Goal: Task Accomplishment & Management: Manage account settings

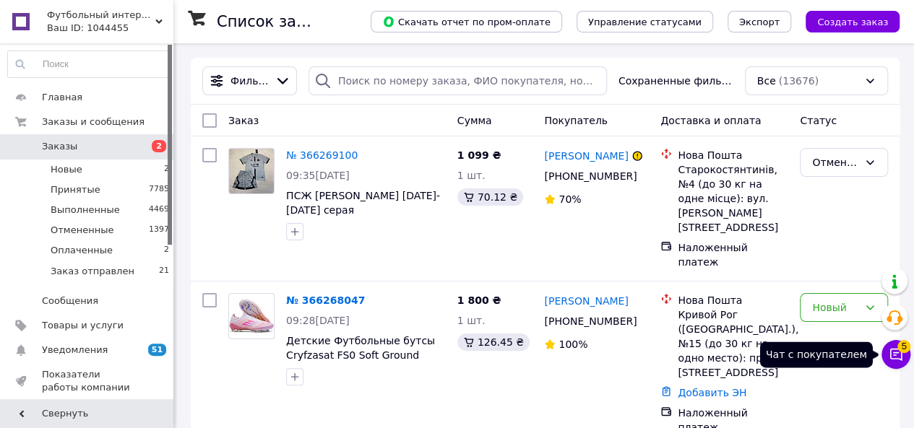
click at [900, 361] on icon at bounding box center [896, 355] width 14 height 14
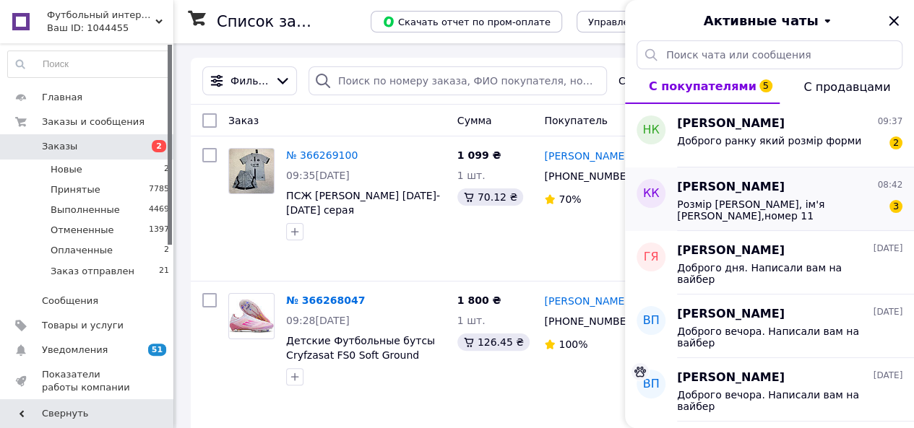
click at [762, 209] on span "Розмір [PERSON_NAME], ім'я [PERSON_NAME],номер 11" at bounding box center [779, 210] width 205 height 23
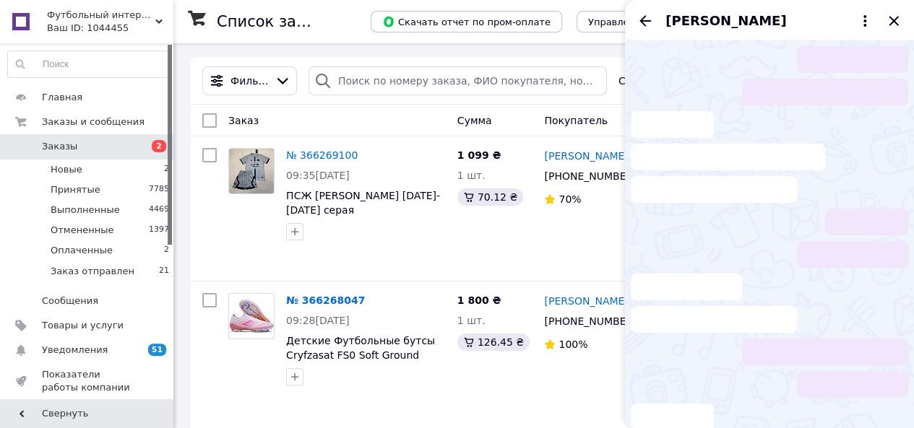
scroll to position [12, 0]
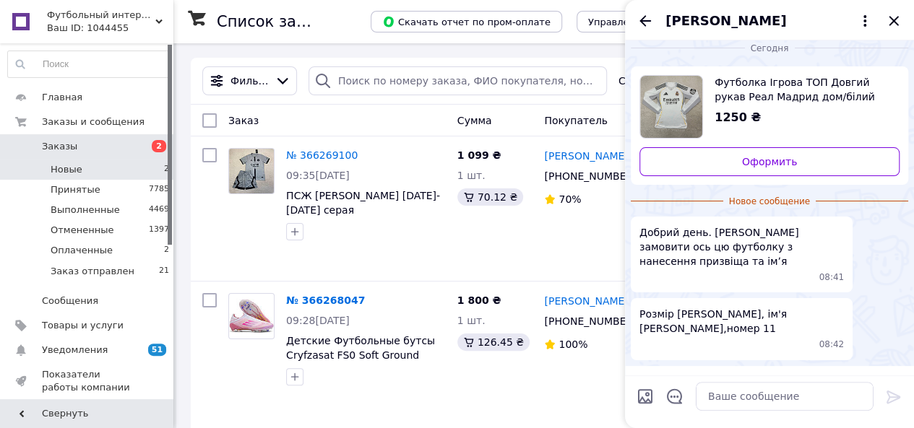
click at [107, 165] on li "Новые 2" at bounding box center [89, 170] width 178 height 20
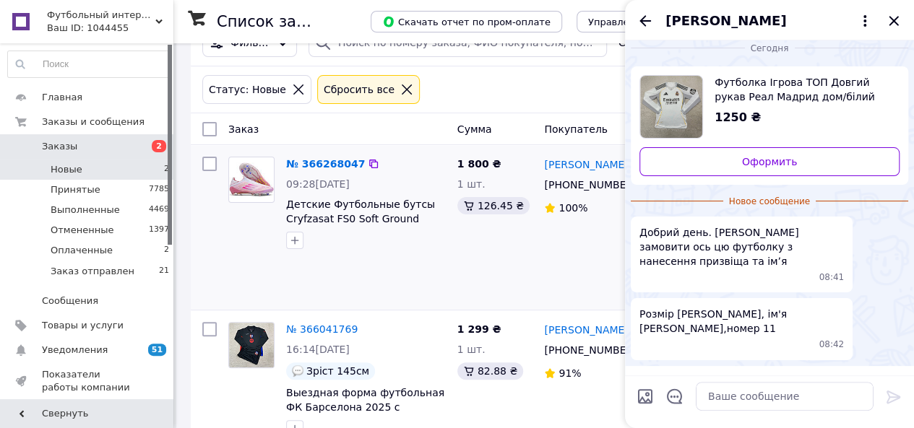
scroll to position [59, 0]
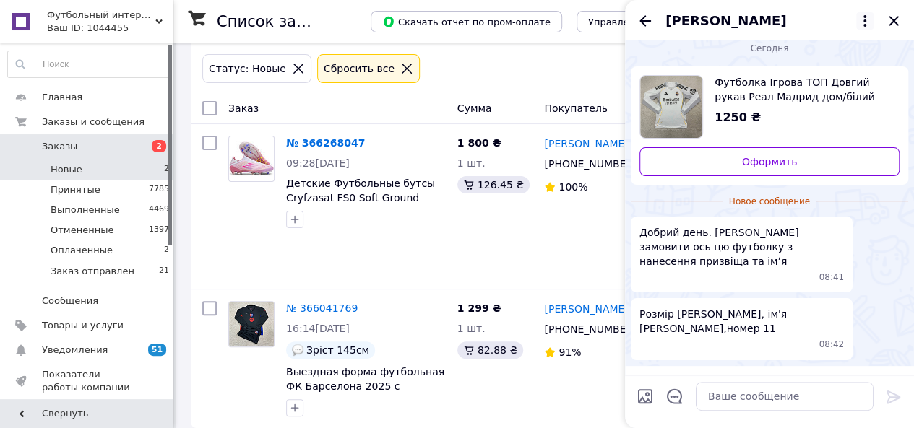
click at [863, 20] on icon at bounding box center [864, 20] width 17 height 17
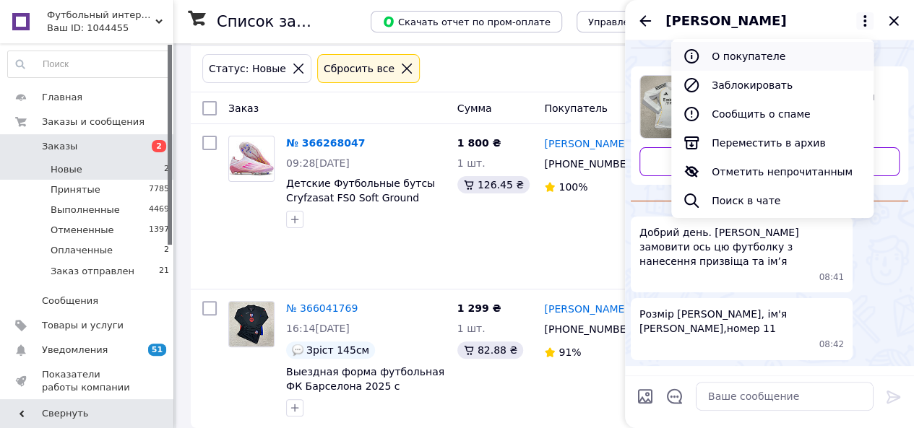
click at [746, 59] on button "О покупателе" at bounding box center [772, 56] width 202 height 29
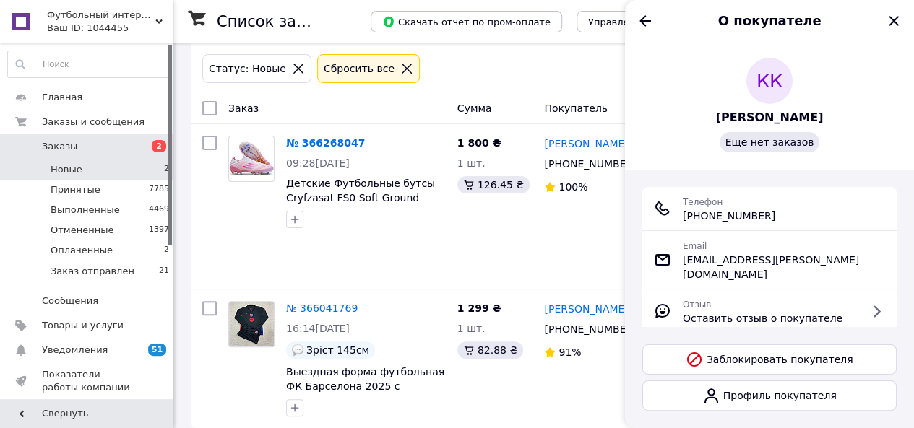
drag, startPoint x: 699, startPoint y: 214, endPoint x: 806, endPoint y: 217, distance: 107.7
click at [806, 217] on div "Телефон [PHONE_NUMBER]" at bounding box center [769, 208] width 231 height 29
copy span "[PHONE_NUMBER]"
click at [650, 15] on icon "Назад" at bounding box center [645, 20] width 17 height 17
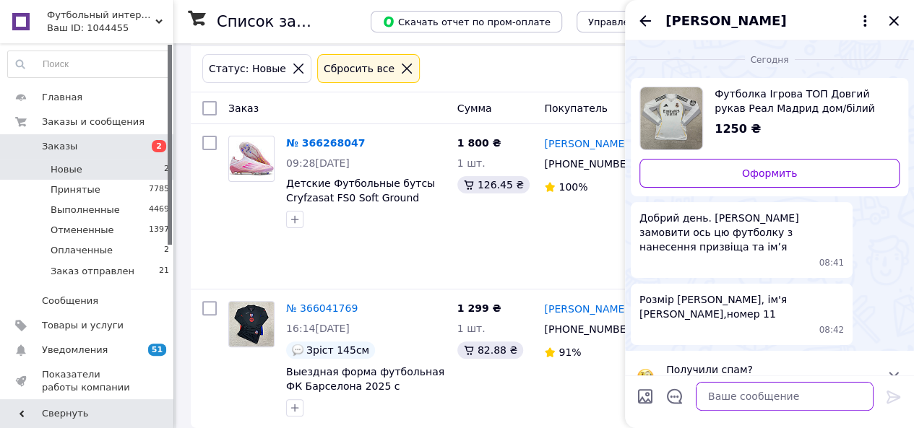
click at [759, 389] on textarea at bounding box center [785, 396] width 178 height 29
type textarea "Доброго дня. Написали вам на вайбер"
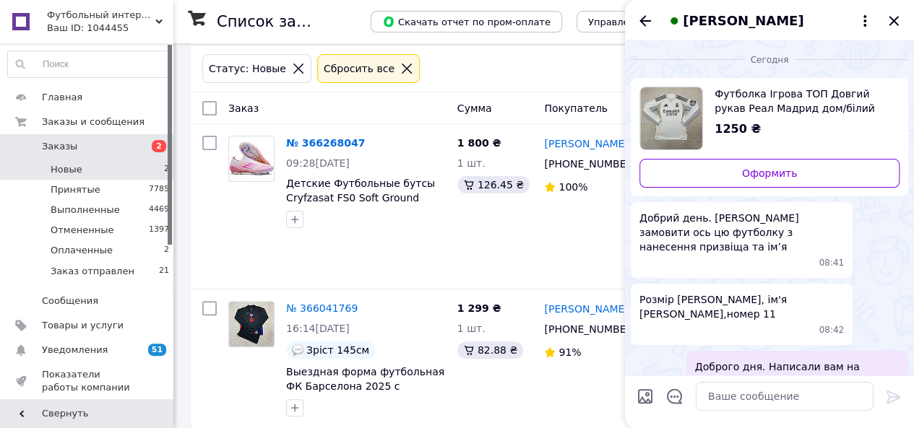
click at [905, 22] on div "[PERSON_NAME]" at bounding box center [769, 20] width 289 height 40
drag, startPoint x: 901, startPoint y: 18, endPoint x: 761, endPoint y: 56, distance: 145.3
click at [900, 18] on icon "Закрыть" at bounding box center [893, 20] width 17 height 17
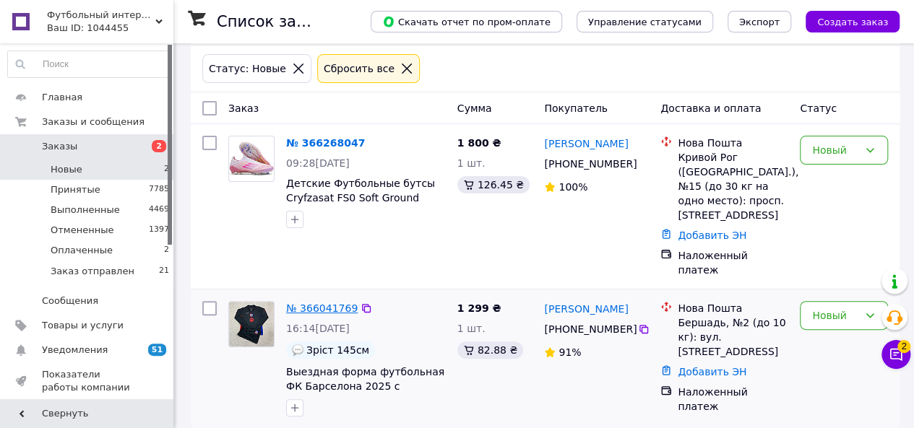
click at [325, 303] on link "№ 366041769" at bounding box center [322, 309] width 72 height 12
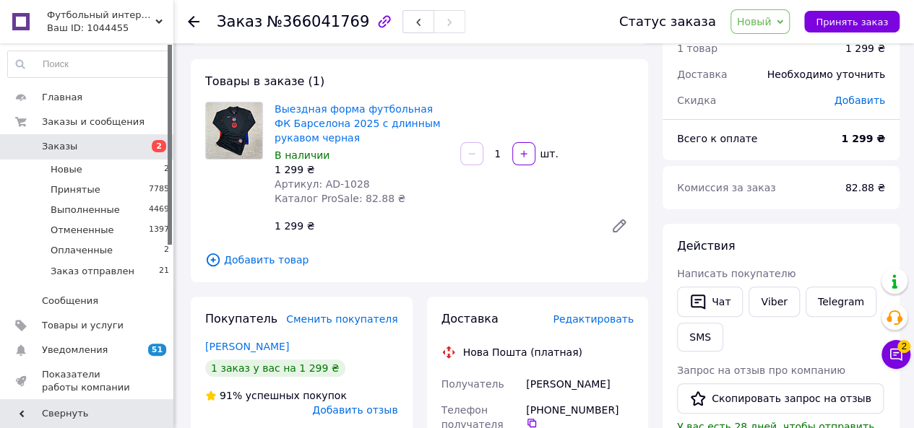
scroll to position [204, 0]
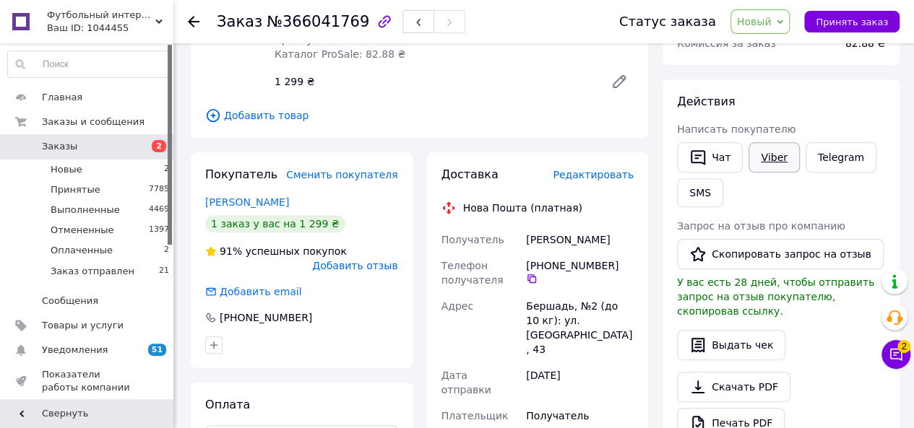
click at [774, 157] on link "Viber" at bounding box center [774, 157] width 51 height 30
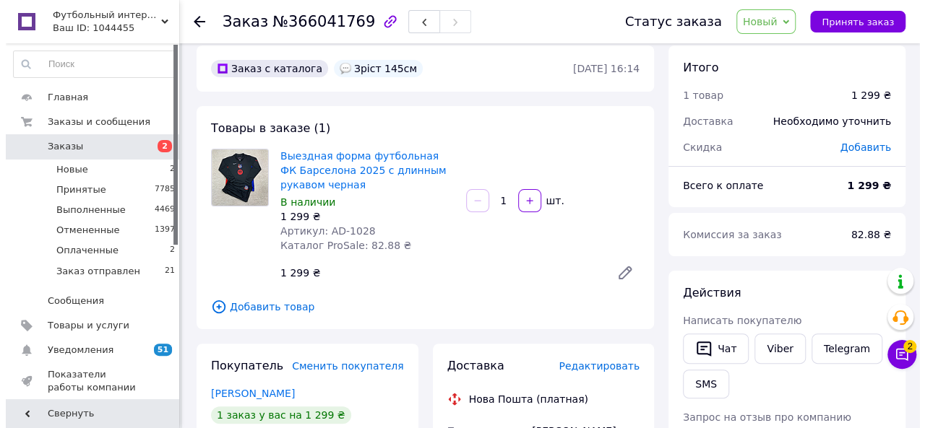
scroll to position [0, 0]
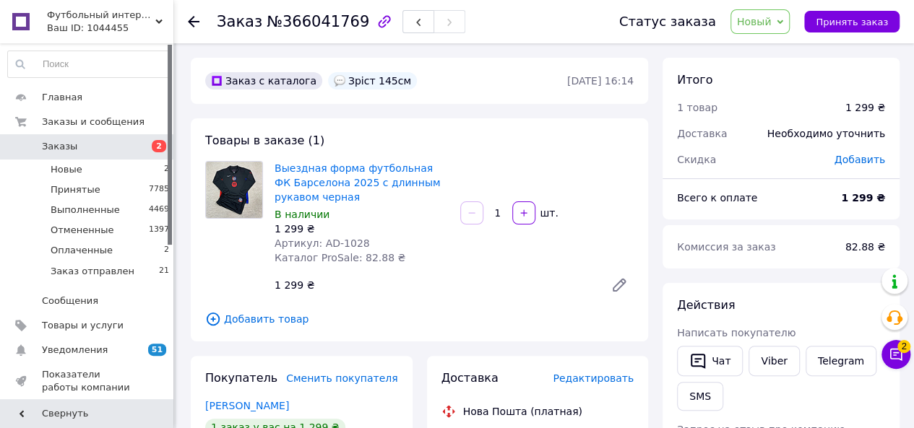
click at [779, 28] on span "Новый" at bounding box center [760, 21] width 60 height 25
click at [786, 100] on li "Отменен" at bounding box center [780, 94] width 98 height 22
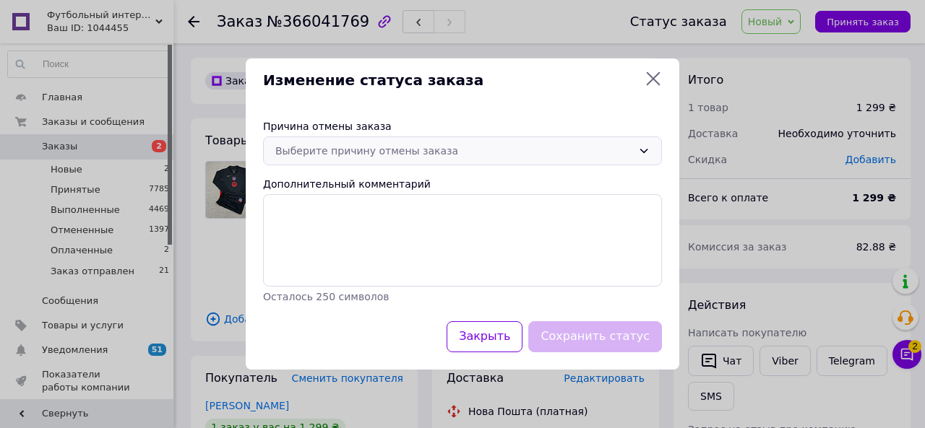
click at [403, 137] on div "Причина отмены заказа Выберите причину отмены заказа Дополнительный комментарий…" at bounding box center [463, 212] width 434 height 220
click at [407, 148] on div "Выберите причину отмены заказа" at bounding box center [453, 151] width 357 height 16
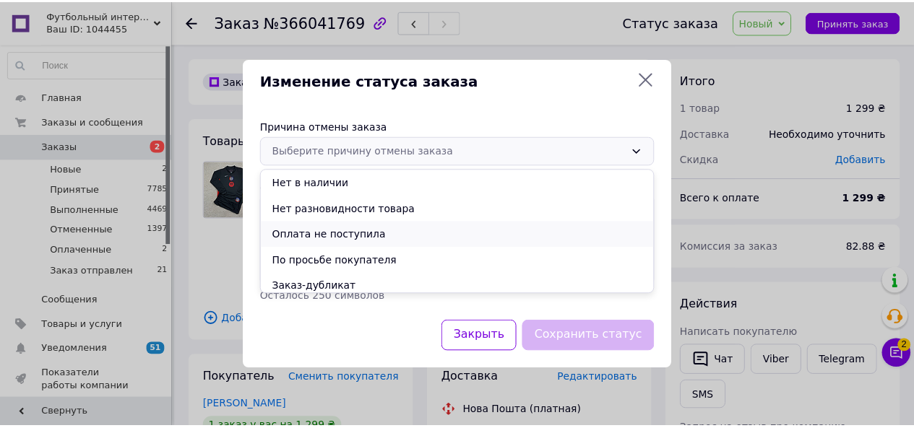
scroll to position [58, 0]
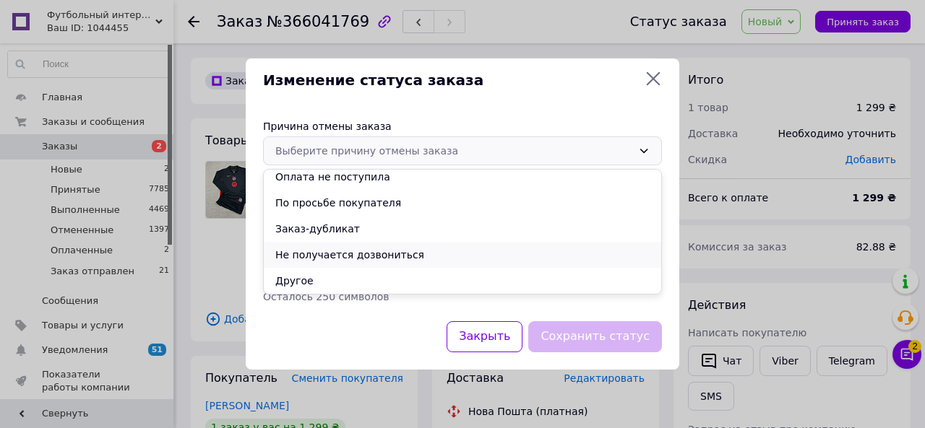
click at [350, 258] on li "Не получается дозвониться" at bounding box center [462, 255] width 397 height 26
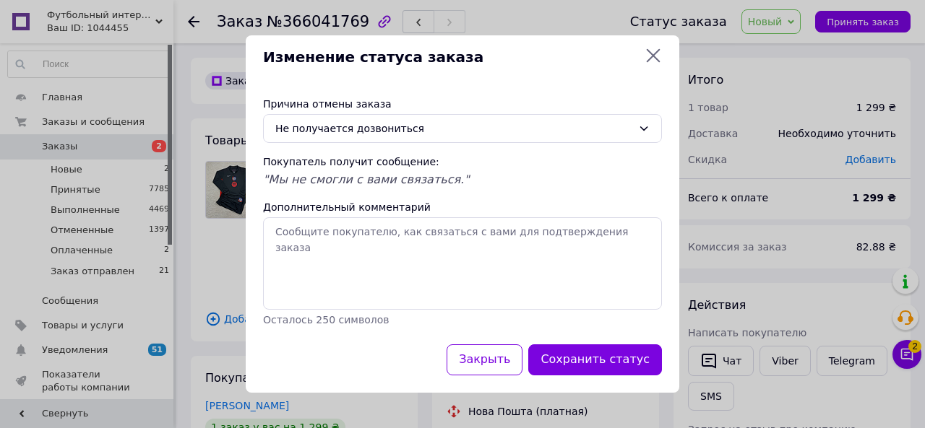
click at [608, 353] on button "Сохранить статус" at bounding box center [595, 360] width 134 height 31
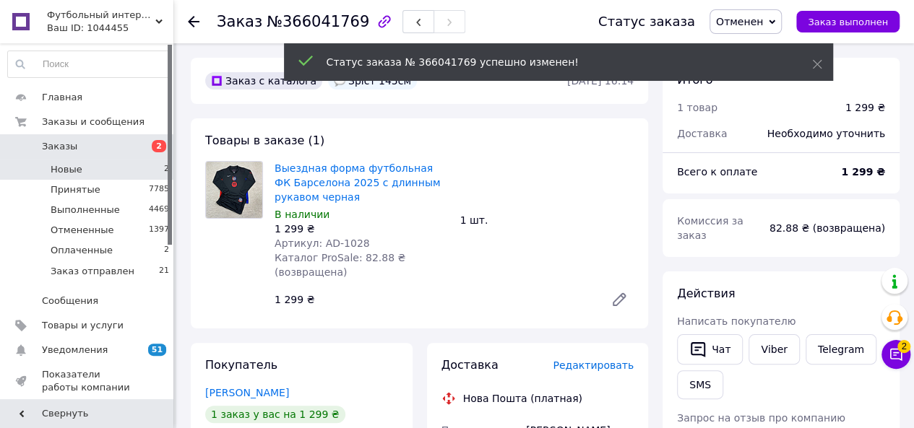
click at [136, 164] on li "Новые 2" at bounding box center [89, 170] width 178 height 20
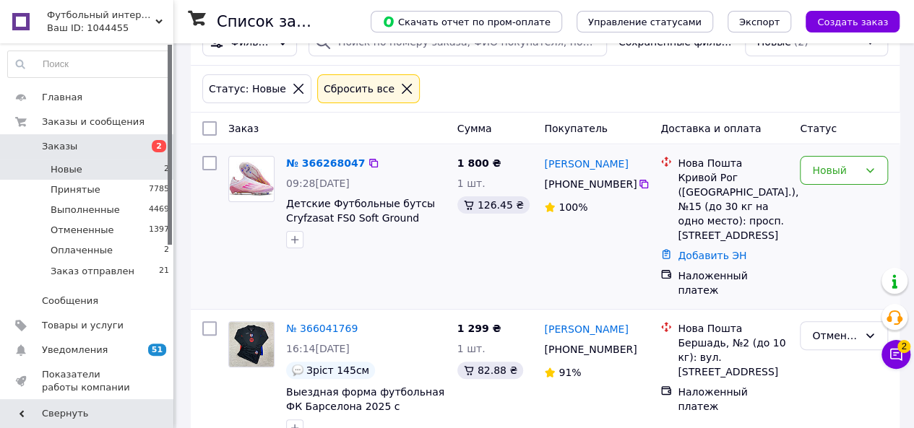
scroll to position [59, 0]
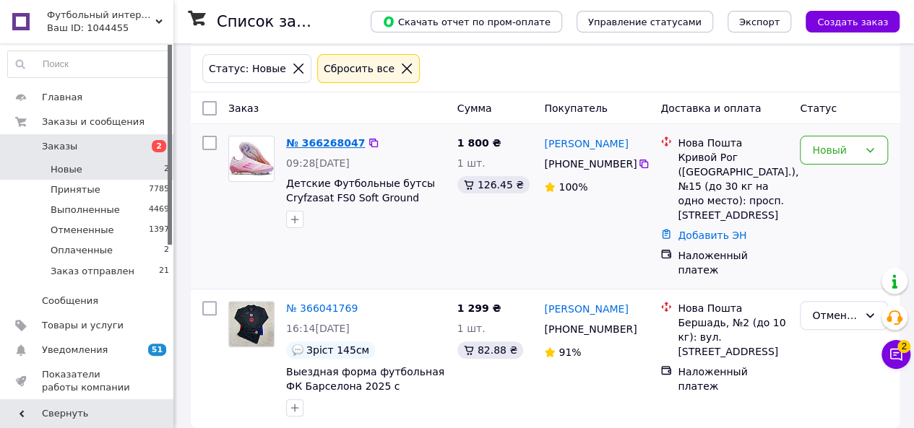
click at [304, 145] on link "№ 366268047" at bounding box center [325, 143] width 79 height 12
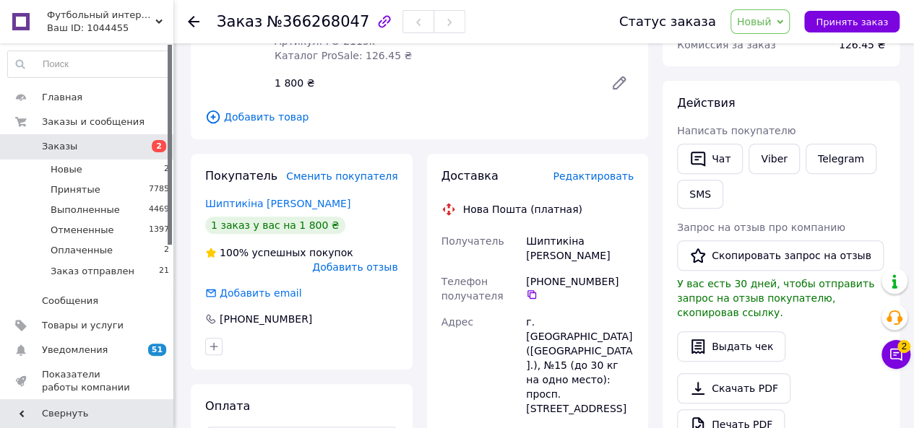
scroll to position [204, 0]
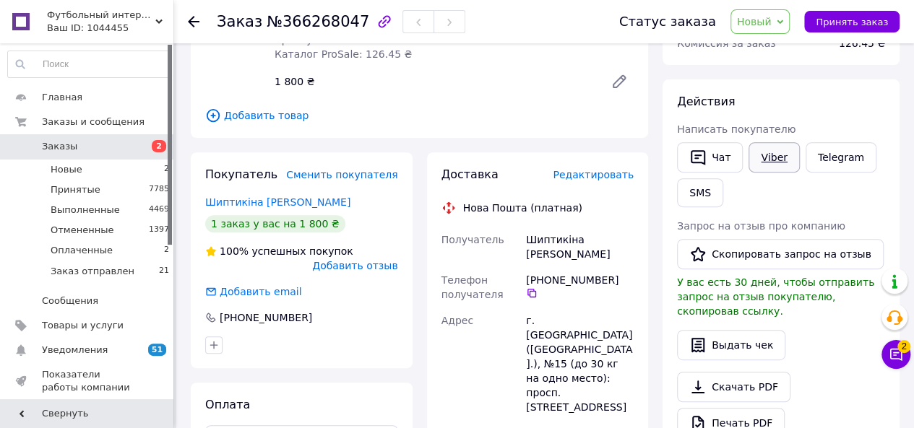
click at [778, 160] on link "Viber" at bounding box center [774, 157] width 51 height 30
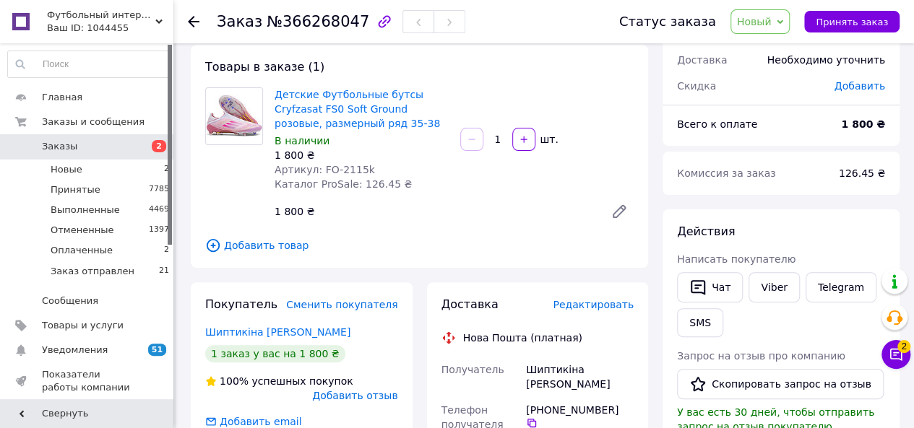
scroll to position [72, 0]
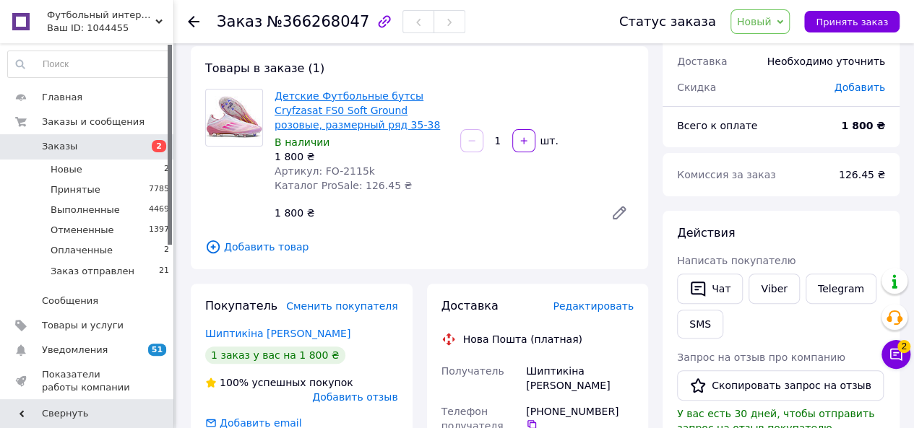
click at [319, 95] on link "Детские Футбольные бутсы Cryfzasat FS0 Soft Ground розовые, размерный ряд 35-38" at bounding box center [357, 110] width 165 height 40
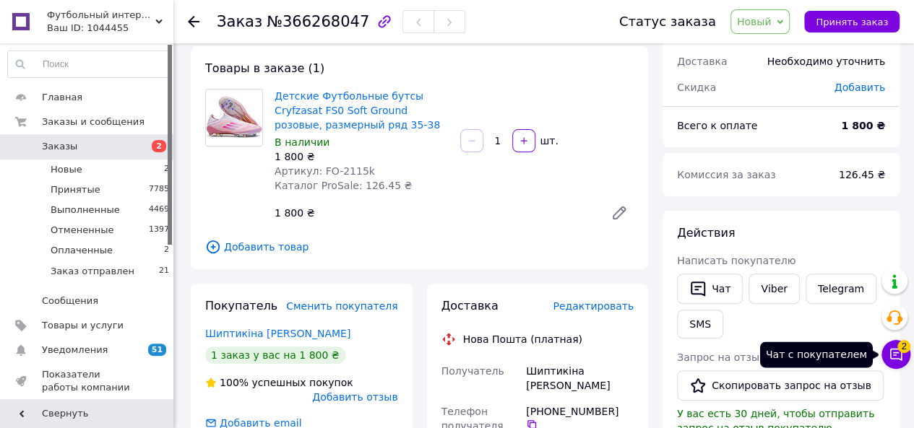
click at [897, 349] on span "2" at bounding box center [903, 346] width 13 height 13
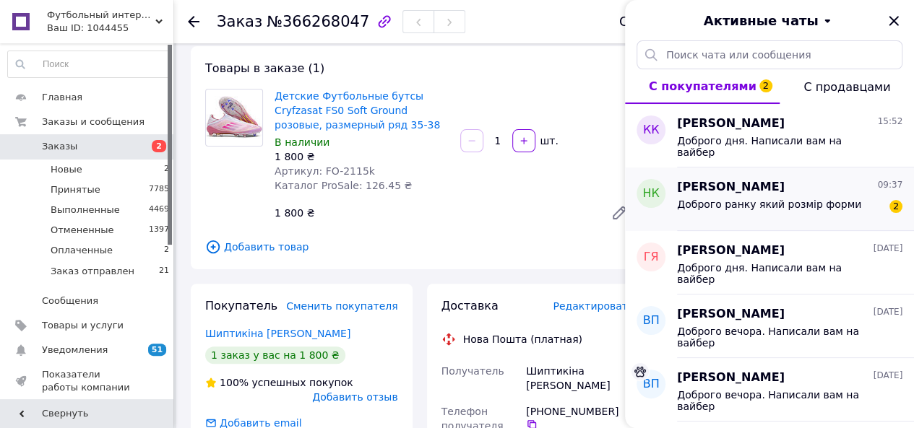
click at [757, 207] on span "Доброго ранку який розмір форми" at bounding box center [769, 205] width 184 height 12
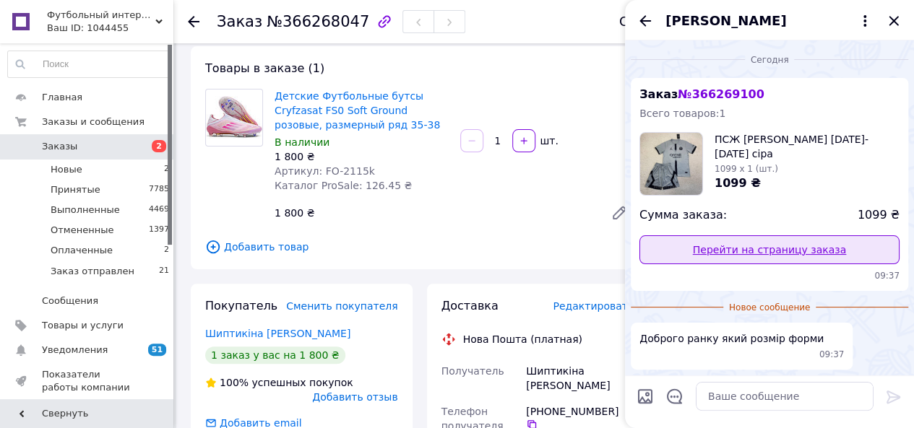
scroll to position [39, 0]
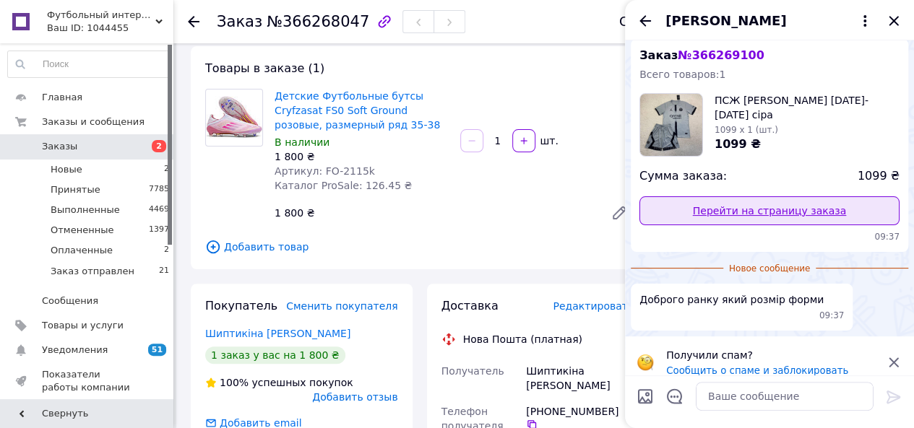
click at [777, 207] on link "Перейти на страницу заказа" at bounding box center [769, 211] width 260 height 29
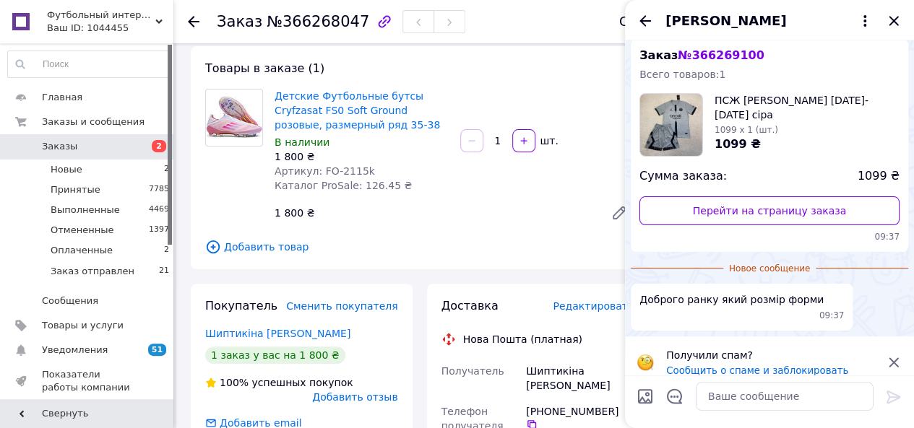
drag, startPoint x: 861, startPoint y: 20, endPoint x: 847, endPoint y: 30, distance: 18.1
click at [861, 20] on icon at bounding box center [864, 20] width 17 height 17
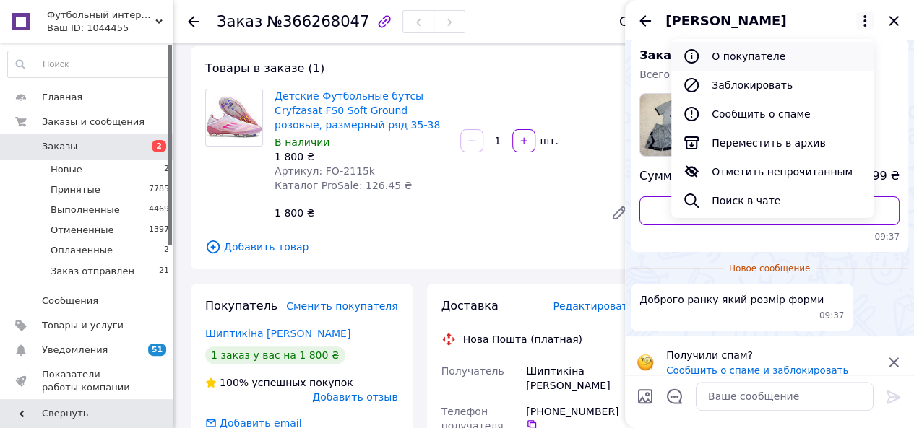
click at [746, 61] on button "О покупателе" at bounding box center [772, 56] width 202 height 29
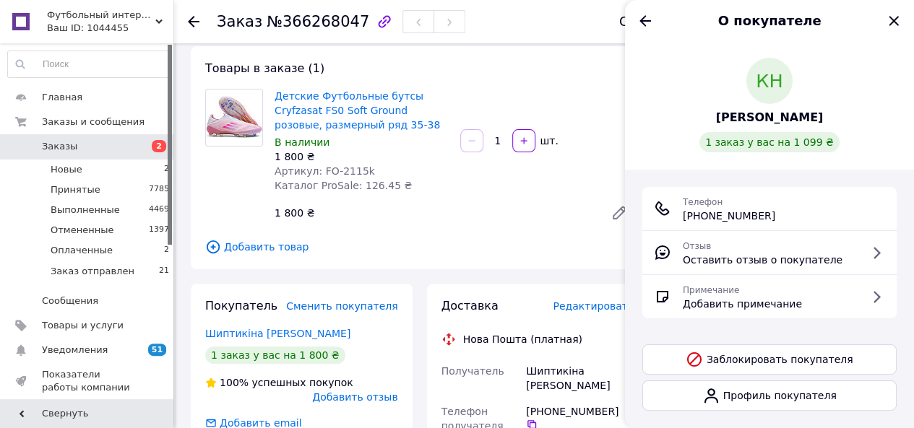
drag, startPoint x: 698, startPoint y: 217, endPoint x: 807, endPoint y: 215, distance: 109.1
click at [807, 215] on div "Телефон [PHONE_NUMBER]" at bounding box center [769, 208] width 231 height 29
copy span "[PHONE_NUMBER]"
click at [643, 20] on icon "Назад" at bounding box center [645, 20] width 17 height 17
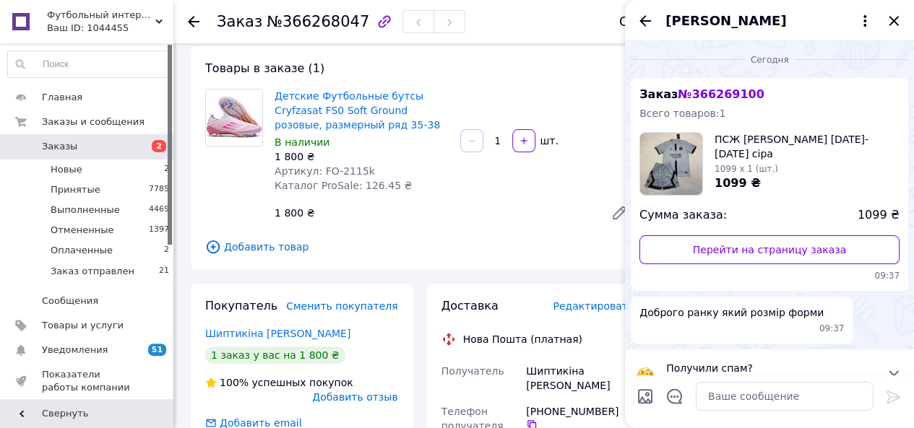
scroll to position [12, 0]
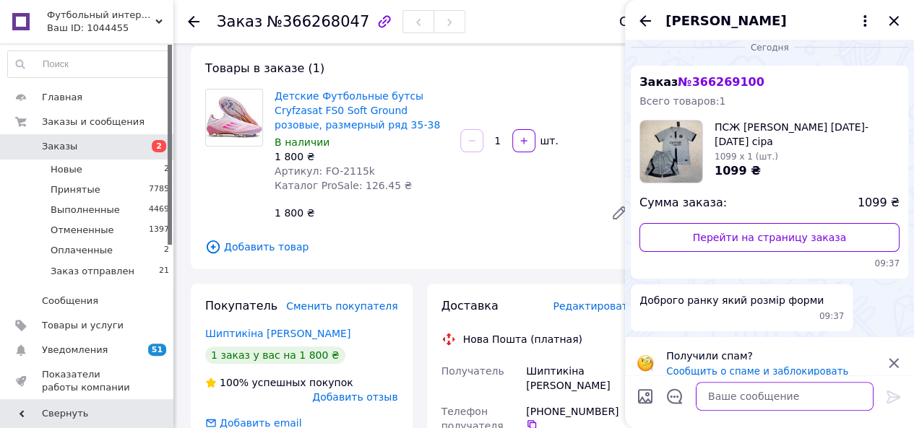
click at [756, 410] on textarea at bounding box center [785, 396] width 178 height 29
type textarea "Доброго дня. Написали вам на вайбер"
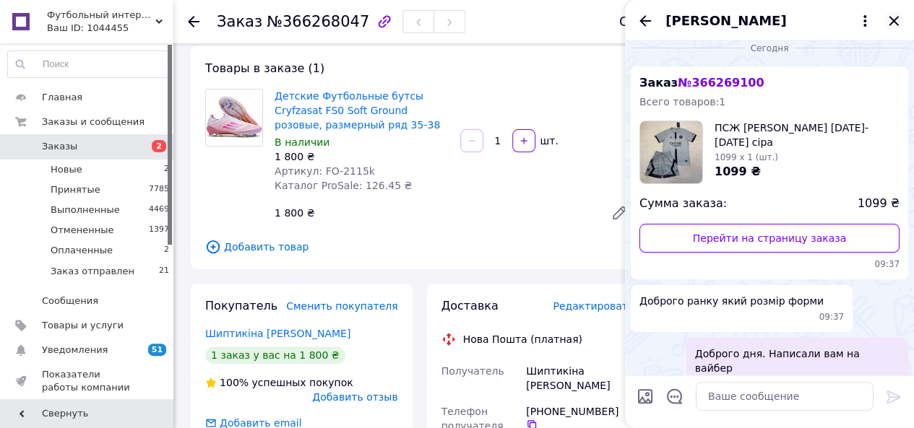
click at [893, 24] on icon "Закрыть" at bounding box center [893, 20] width 17 height 17
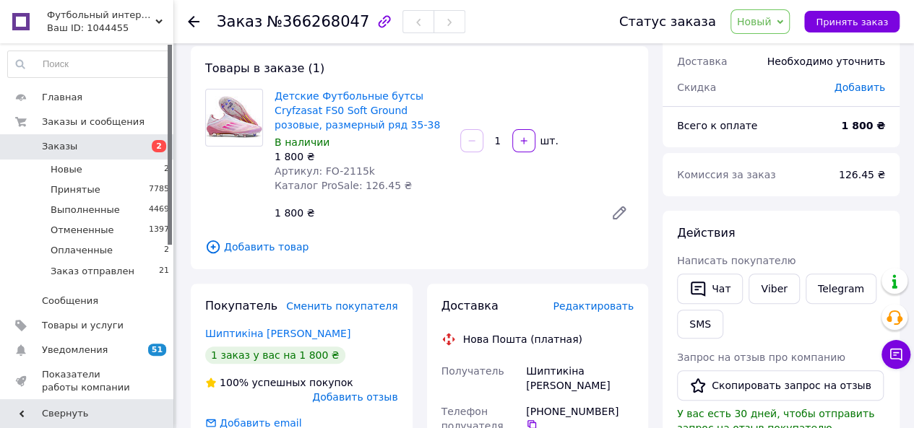
click at [195, 17] on icon at bounding box center [194, 22] width 12 height 12
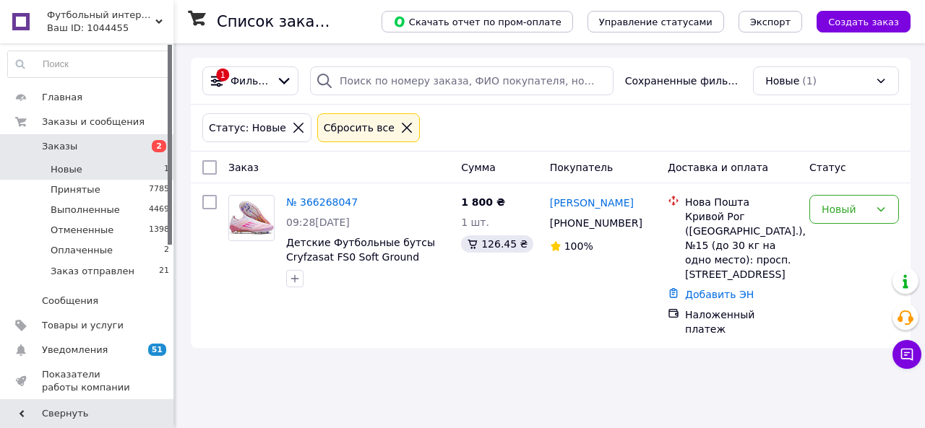
click at [92, 150] on span "Заказы" at bounding box center [88, 146] width 92 height 13
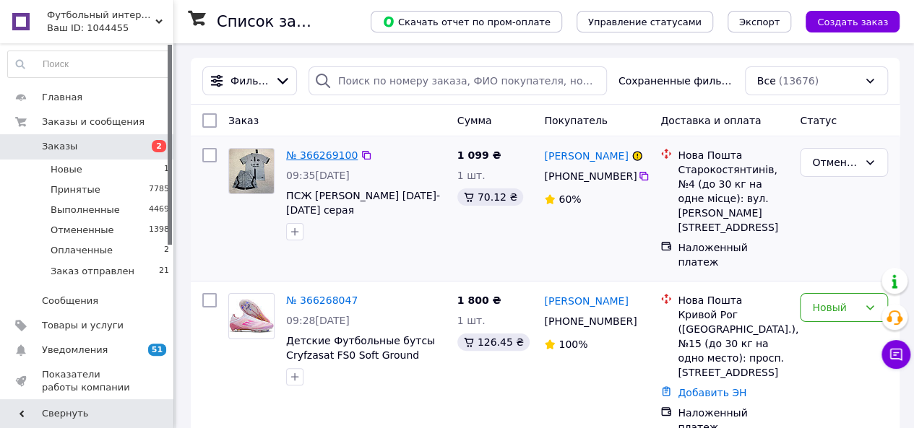
click at [302, 151] on link "№ 366269100" at bounding box center [322, 156] width 72 height 12
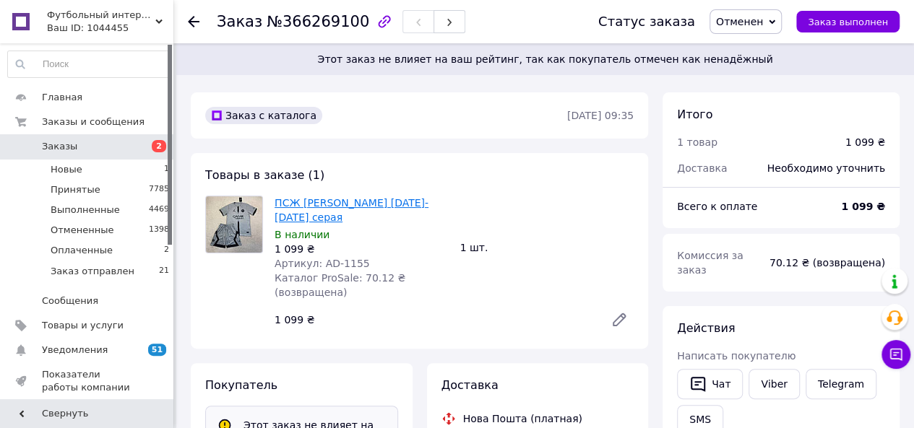
click at [376, 201] on link "ПСЖ [PERSON_NAME] [DATE]-[DATE] серая" at bounding box center [352, 210] width 154 height 26
